Goal: Communication & Community: Answer question/provide support

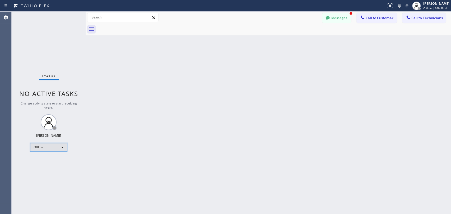
click at [61, 149] on div "Offline" at bounding box center [48, 147] width 37 height 8
click at [57, 160] on li "Available" at bounding box center [48, 161] width 36 height 6
click at [427, 20] on span "Call to Technicians" at bounding box center [427, 18] width 31 height 5
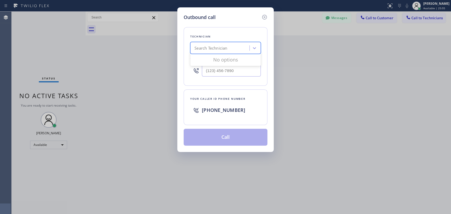
click at [209, 47] on div "Search Technician" at bounding box center [211, 48] width 33 height 6
type input "sevan"
click at [213, 60] on div "Sevan Parseghian" at bounding box center [225, 59] width 71 height 10
type input "(818) 480-0219"
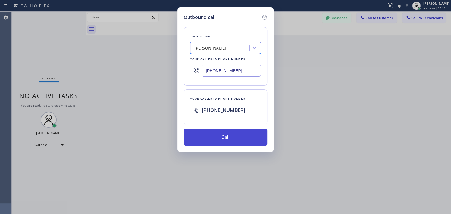
click at [211, 140] on button "Call" at bounding box center [226, 137] width 84 height 17
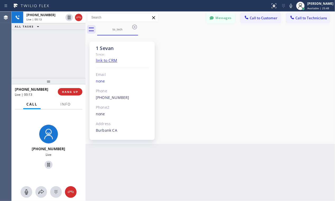
drag, startPoint x: 252, startPoint y: 85, endPoint x: 241, endPoint y: 81, distance: 11.4
click at [252, 85] on div "1 Sevan Since: link to CRM Email none Phone (818) 480-0219 Outbound call Techni…" at bounding box center [210, 90] width 247 height 106
click at [68, 91] on span "HANG UP" at bounding box center [70, 92] width 16 height 4
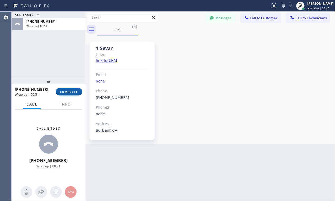
click at [65, 91] on span "COMPLETE" at bounding box center [69, 92] width 18 height 4
